Goal: Information Seeking & Learning: Learn about a topic

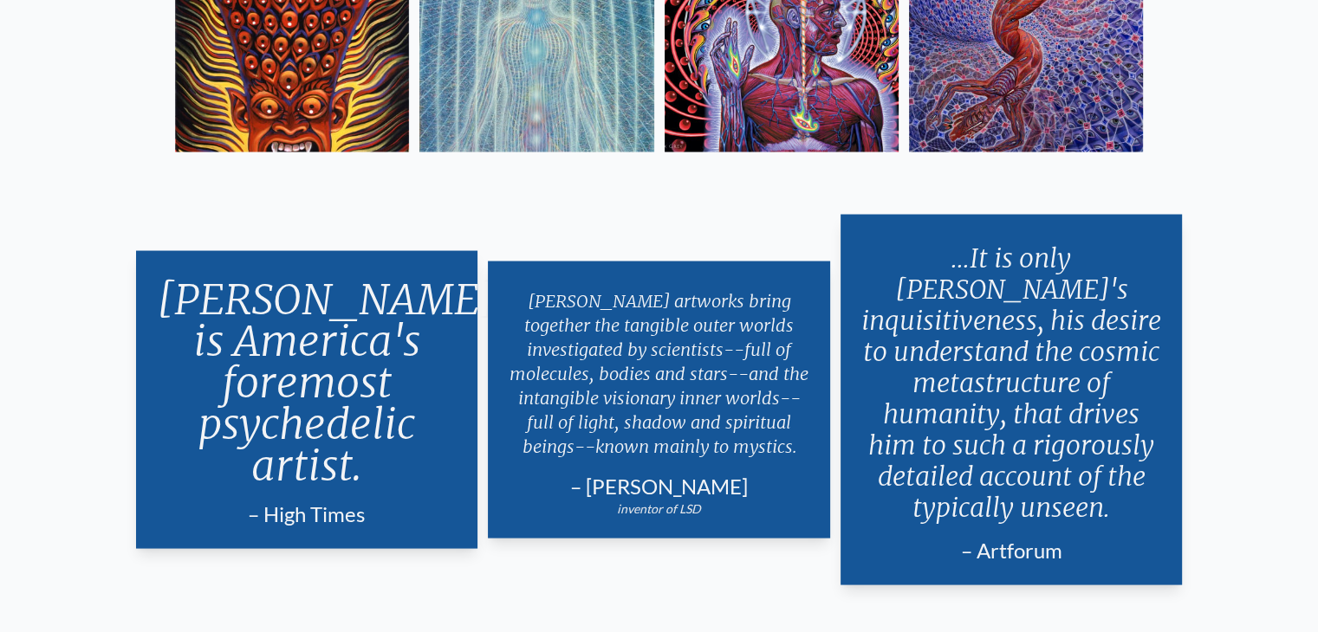
scroll to position [3323, 0]
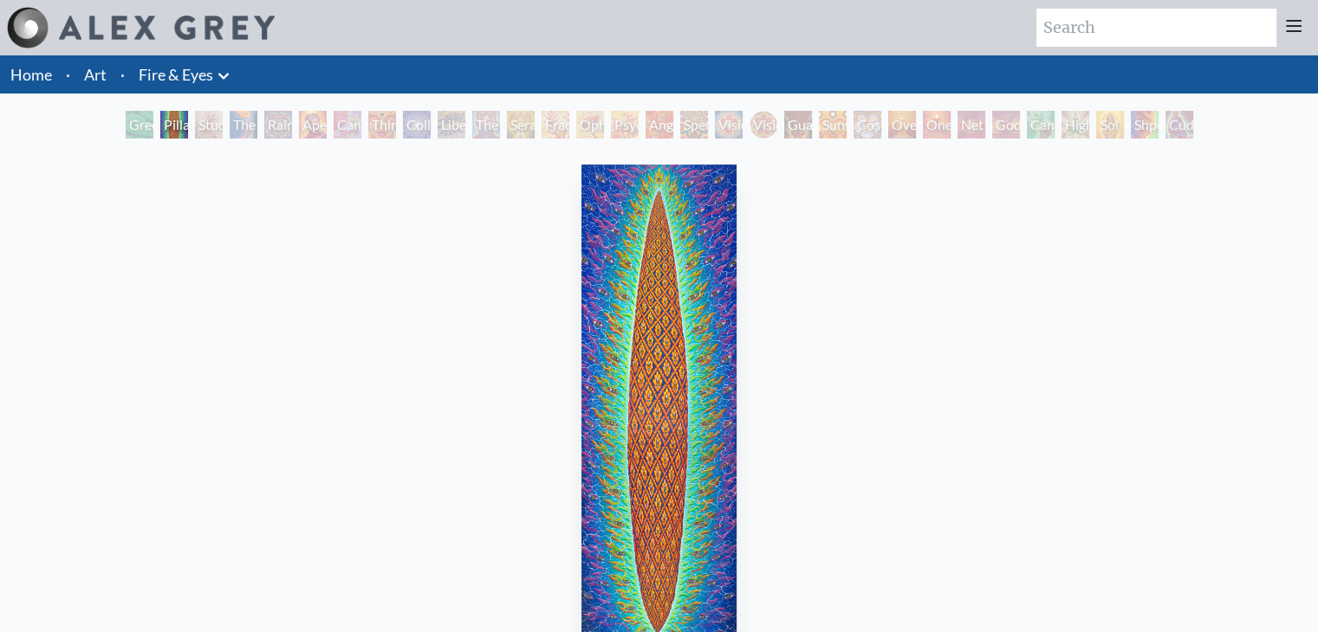
drag, startPoint x: 0, startPoint y: 0, endPoint x: 180, endPoint y: 82, distance: 198.1
click at [180, 82] on link "Fire & Eyes" at bounding box center [176, 74] width 75 height 24
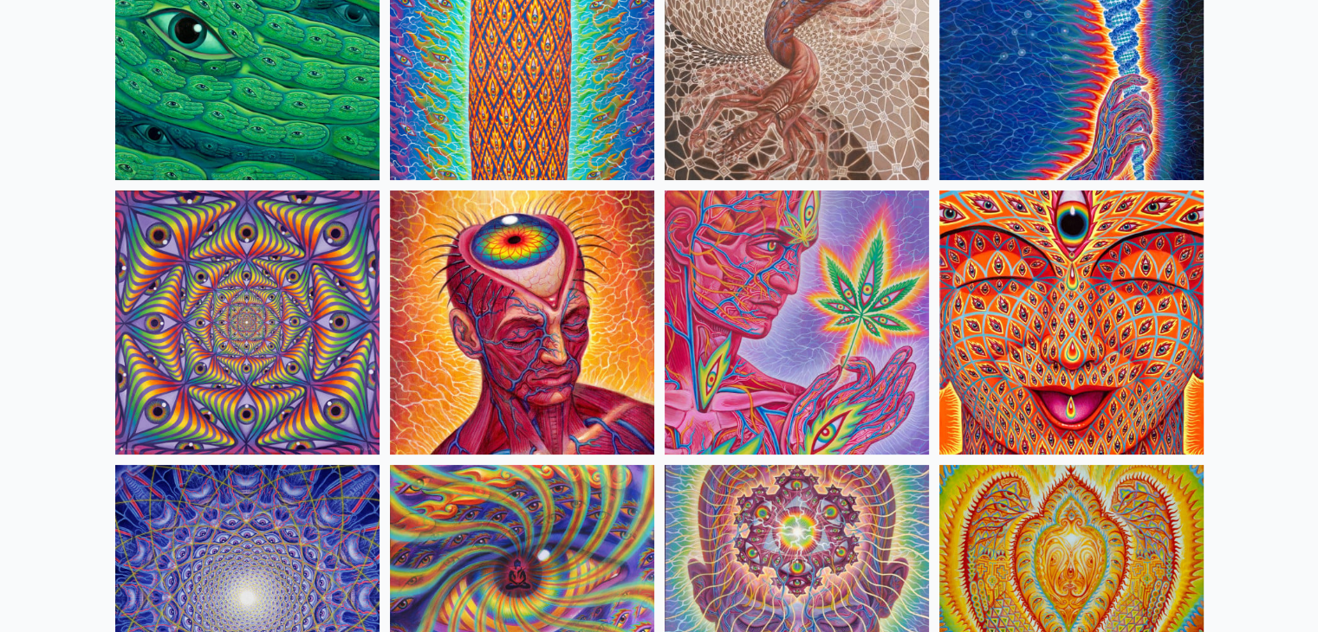
scroll to position [549, 0]
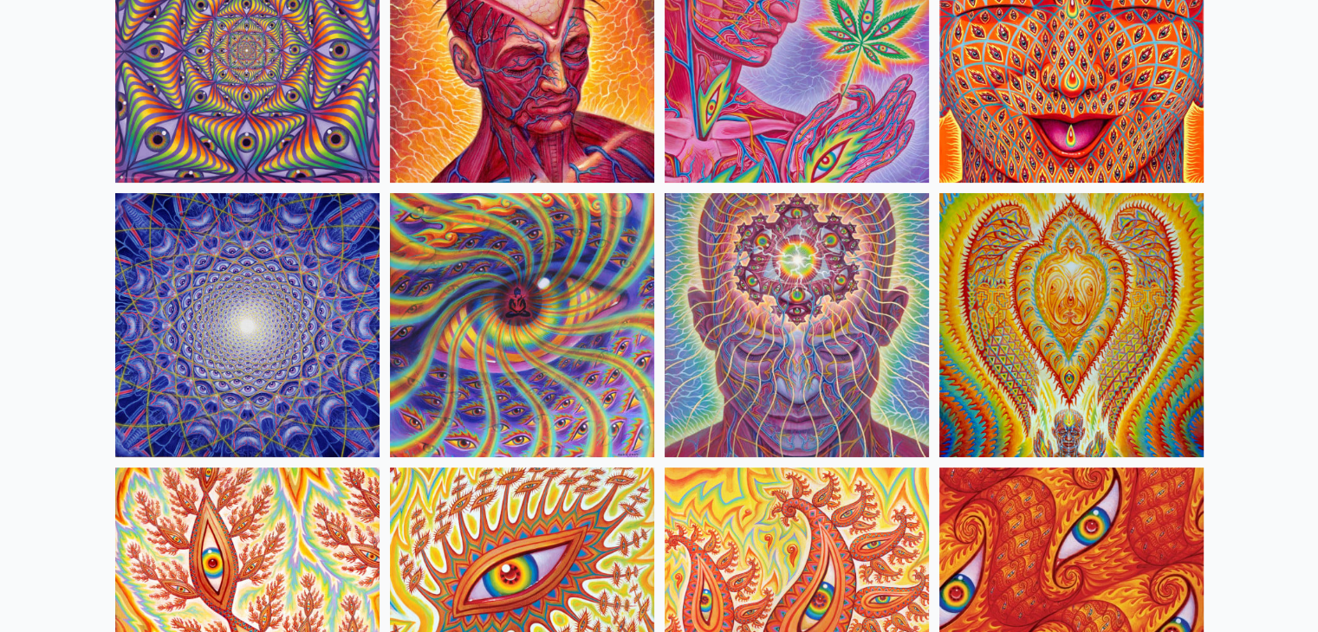
click at [822, 391] on img at bounding box center [796, 325] width 264 height 264
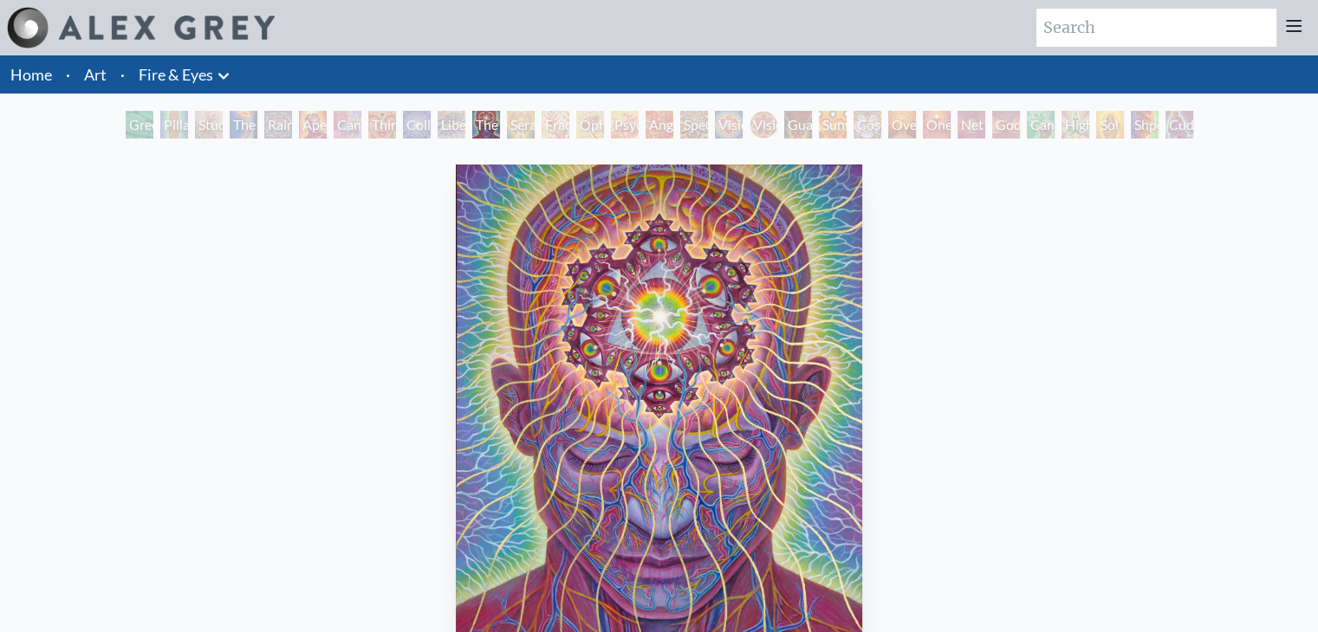
click at [438, 125] on div "Liberation Through Seeing" at bounding box center [452, 125] width 28 height 28
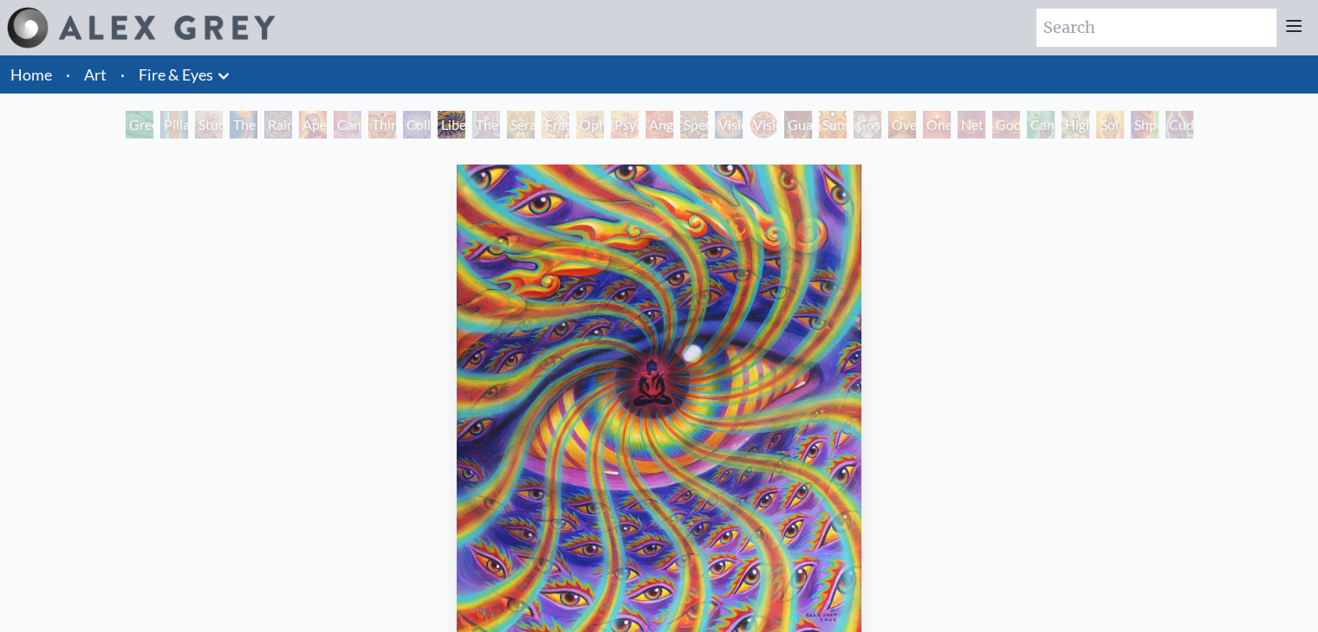
click at [992, 135] on div "Godself" at bounding box center [1006, 125] width 28 height 28
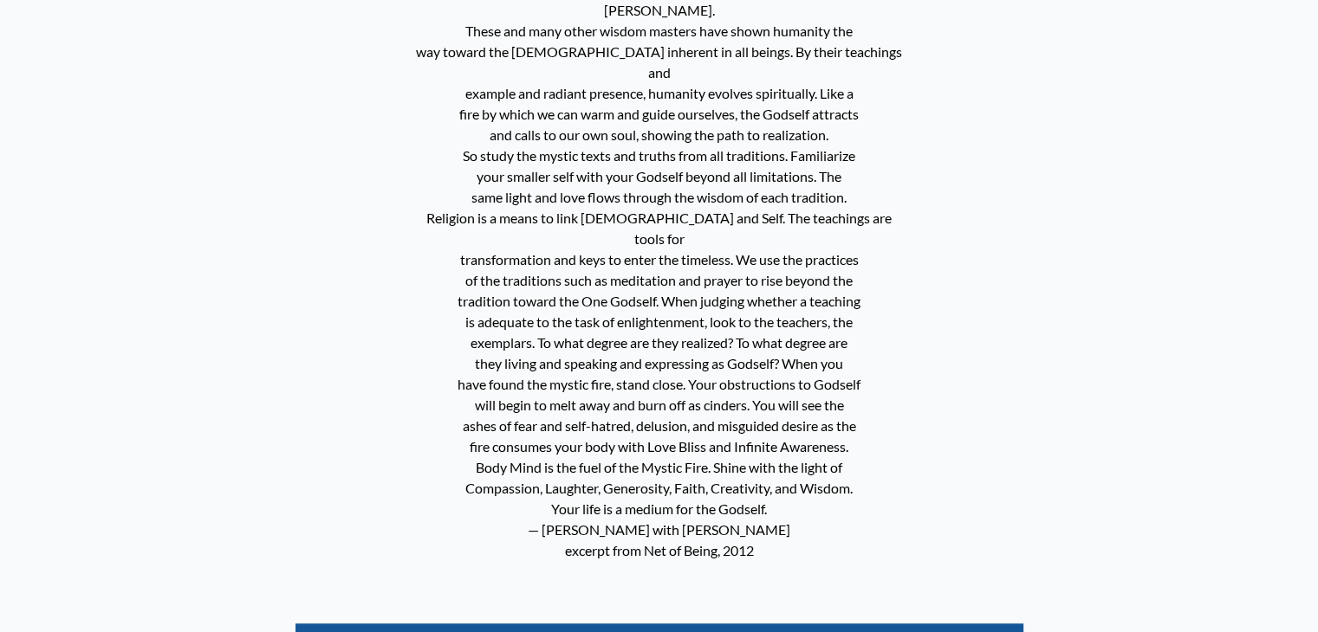
scroll to position [995, 0]
